Goal: Use online tool/utility: Use online tool/utility

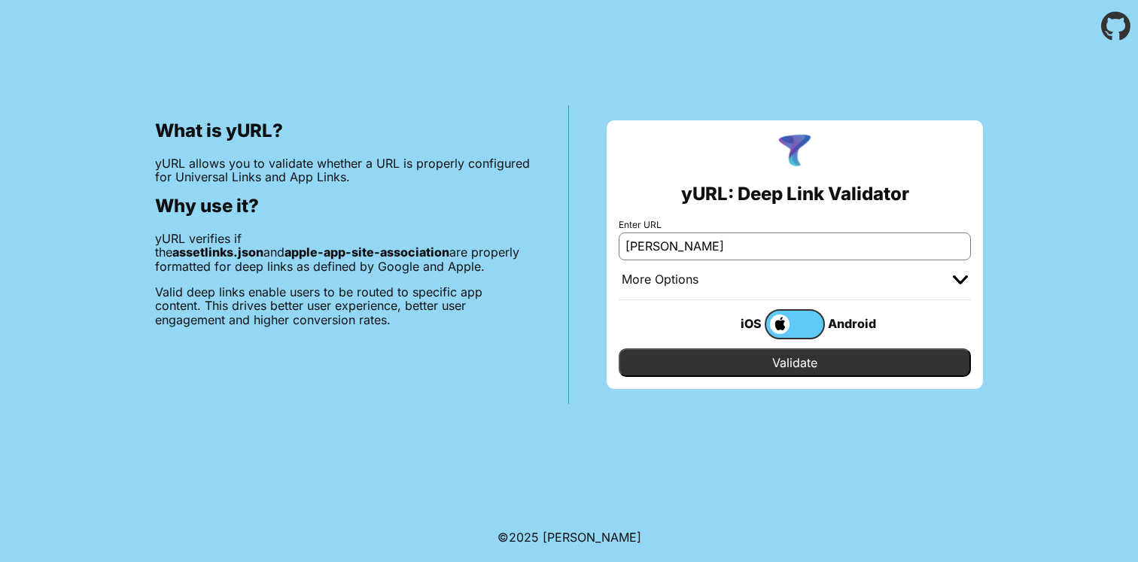
type input "J"
type input "[DOMAIN_NAME]"
click at [619, 348] on input "Validate" at bounding box center [795, 362] width 352 height 29
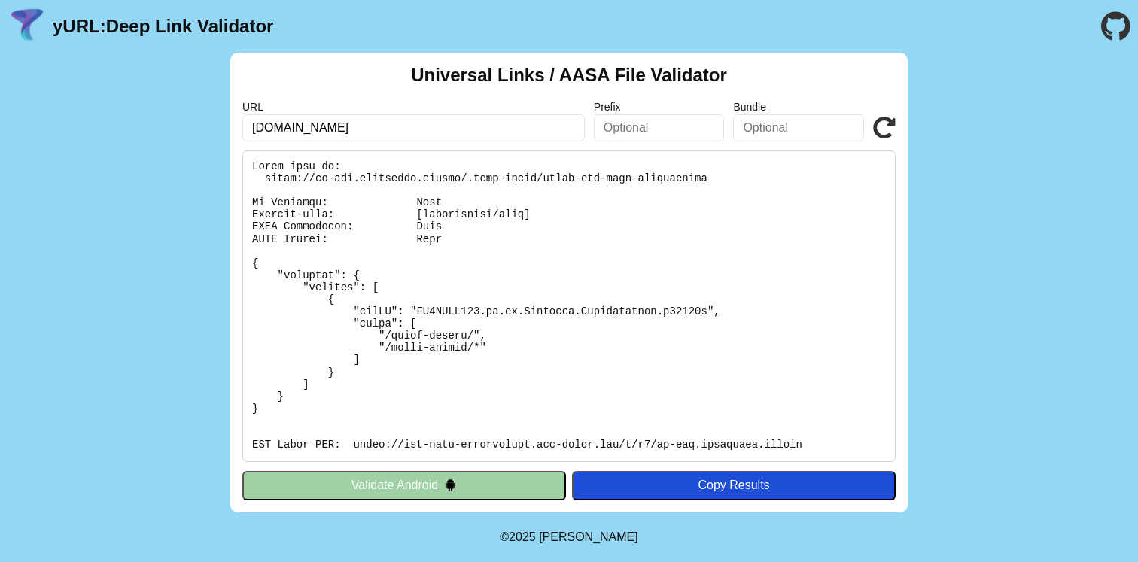
click at [582, 334] on pre at bounding box center [568, 307] width 653 height 312
click at [520, 489] on button "Validate Android" at bounding box center [404, 485] width 324 height 29
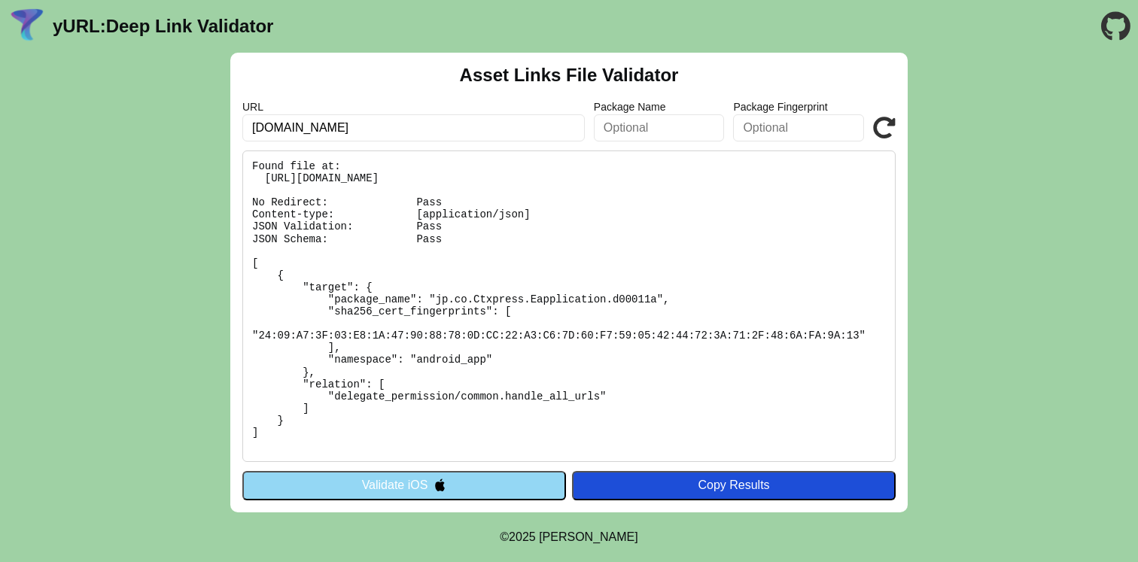
click at [506, 377] on pre "Found file at: https://jp-dev.cityremit.global/.well-known/assetlinks.json No R…" at bounding box center [568, 307] width 653 height 312
drag, startPoint x: 341, startPoint y: 356, endPoint x: 505, endPoint y: 382, distance: 166.2
click at [503, 382] on pre "Found file at: https://jp-dev.cityremit.global/.well-known/assetlinks.json No R…" at bounding box center [568, 307] width 653 height 312
click at [505, 382] on pre "Found file at: https://jp-dev.cityremit.global/.well-known/assetlinks.json No R…" at bounding box center [568, 307] width 653 height 312
click at [324, 388] on pre "Found file at: https://jp-dev.cityremit.global/.well-known/assetlinks.json No R…" at bounding box center [568, 307] width 653 height 312
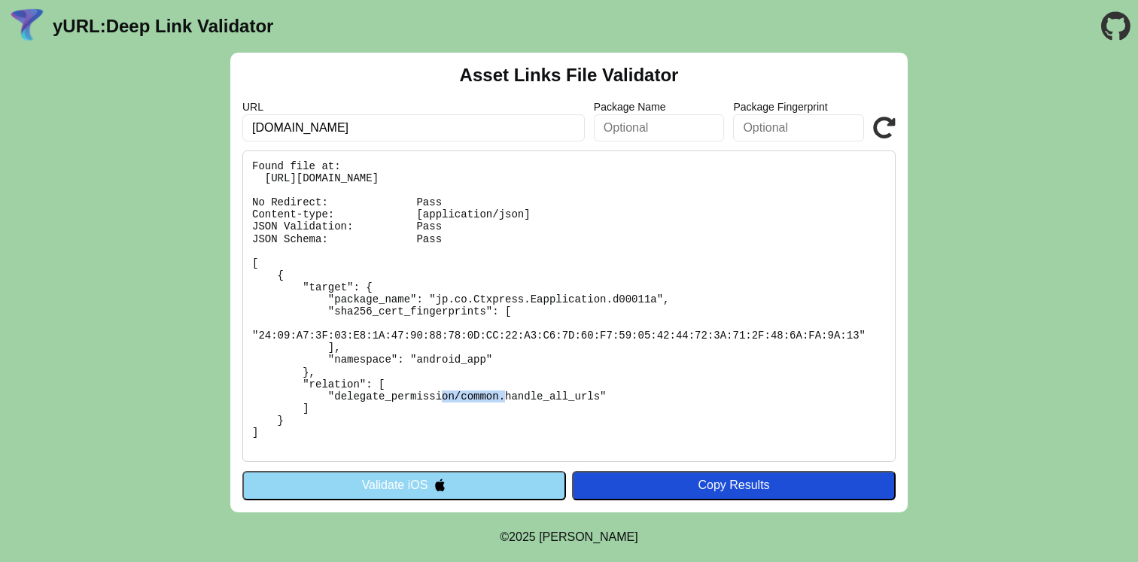
drag, startPoint x: 324, startPoint y: 388, endPoint x: 556, endPoint y: 387, distance: 231.8
click at [556, 387] on pre "Found file at: https://jp-dev.cityremit.global/.well-known/assetlinks.json No R…" at bounding box center [568, 307] width 653 height 312
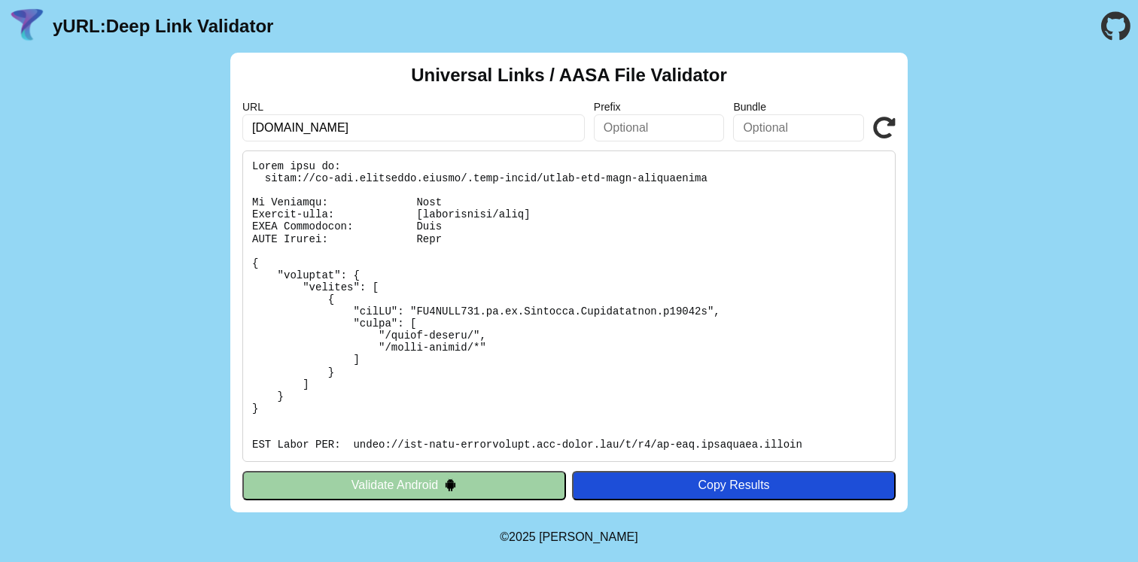
click at [404, 404] on pre at bounding box center [568, 307] width 653 height 312
click at [628, 262] on pre at bounding box center [568, 307] width 653 height 312
click at [400, 263] on pre at bounding box center [568, 307] width 653 height 312
